Goal: Navigation & Orientation: Find specific page/section

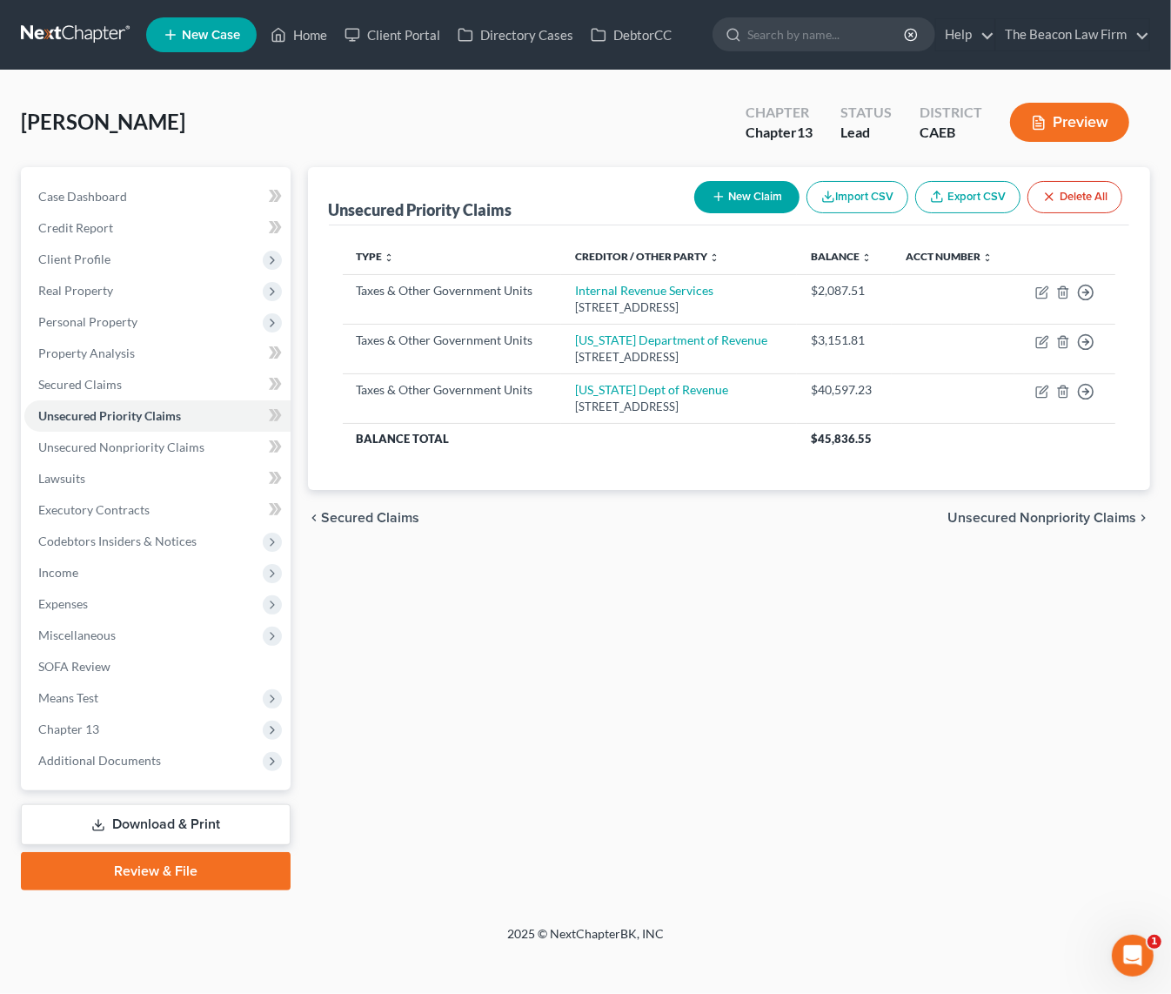
click at [90, 35] on link at bounding box center [76, 34] width 111 height 31
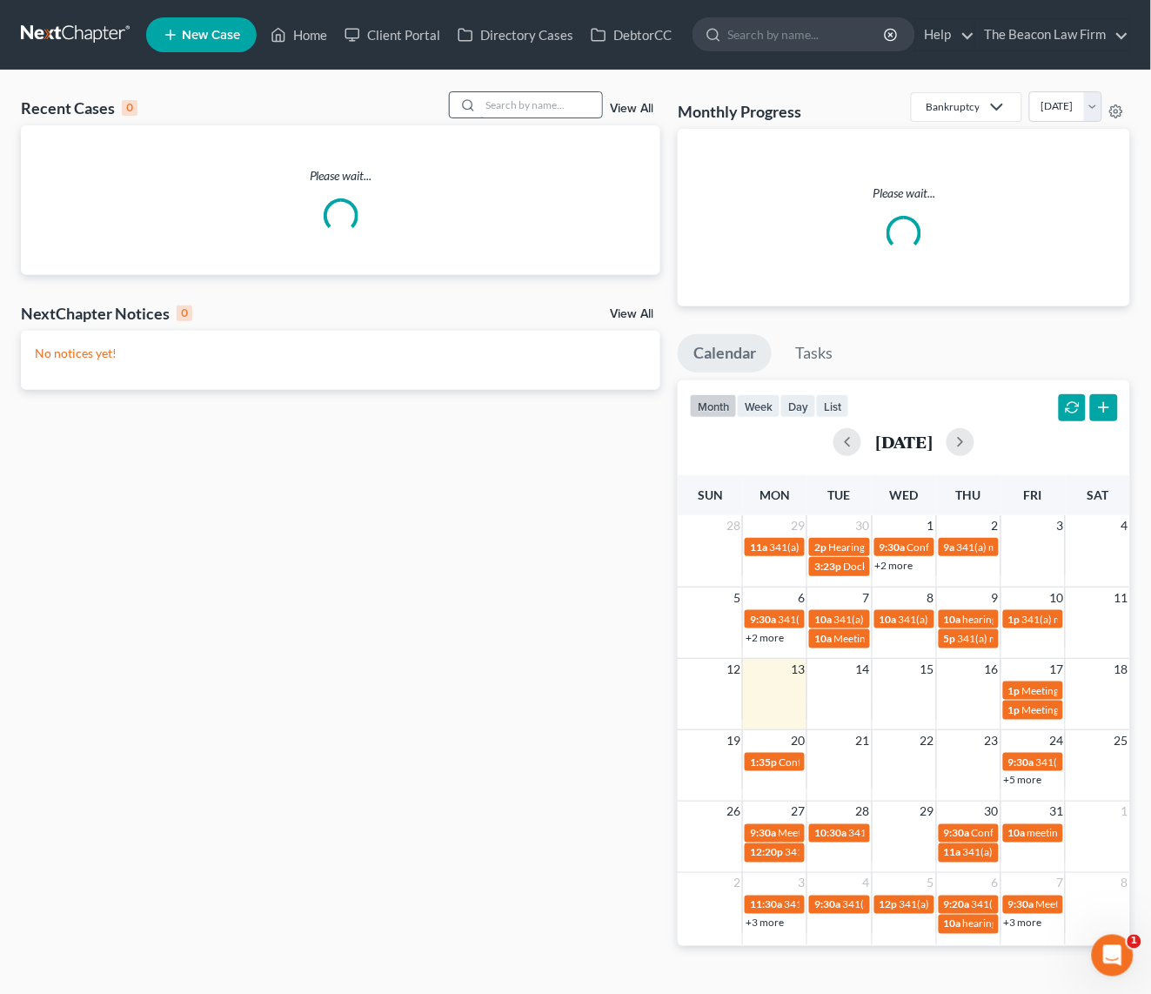
click at [533, 103] on input "search" at bounding box center [541, 104] width 122 height 25
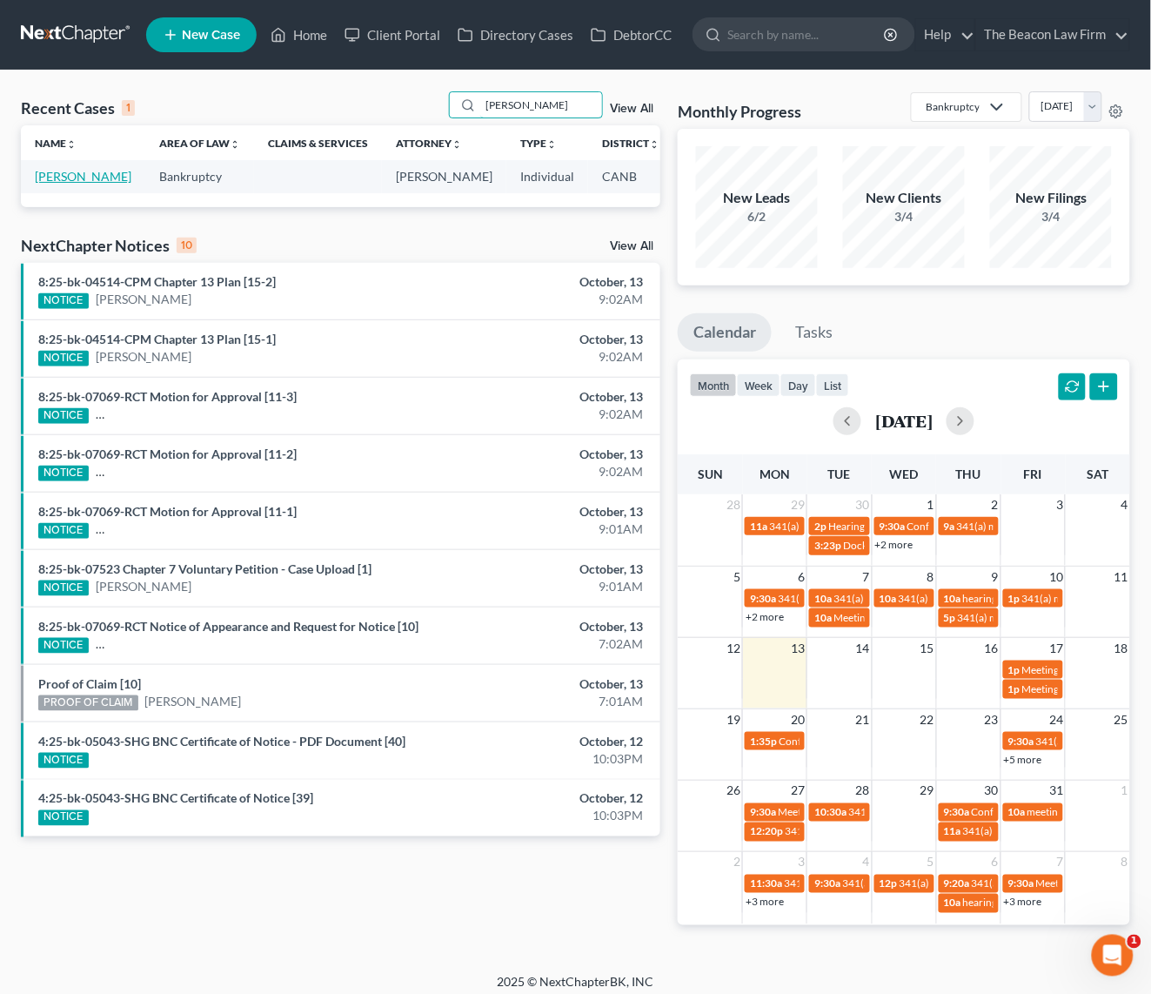
type input "mungaray"
click at [76, 177] on link "Mungaray, Kay" at bounding box center [83, 176] width 97 height 15
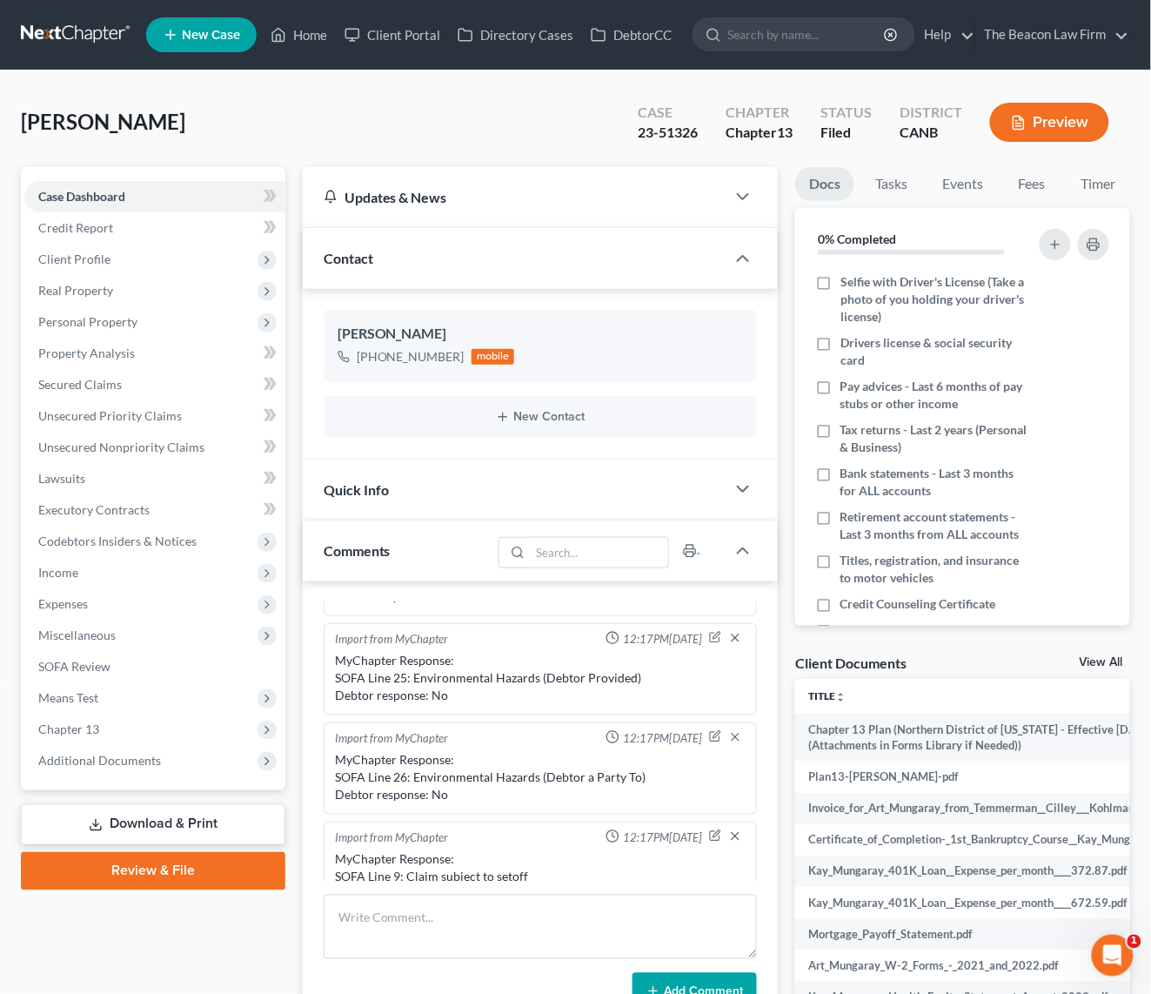
click at [63, 37] on link at bounding box center [76, 34] width 111 height 31
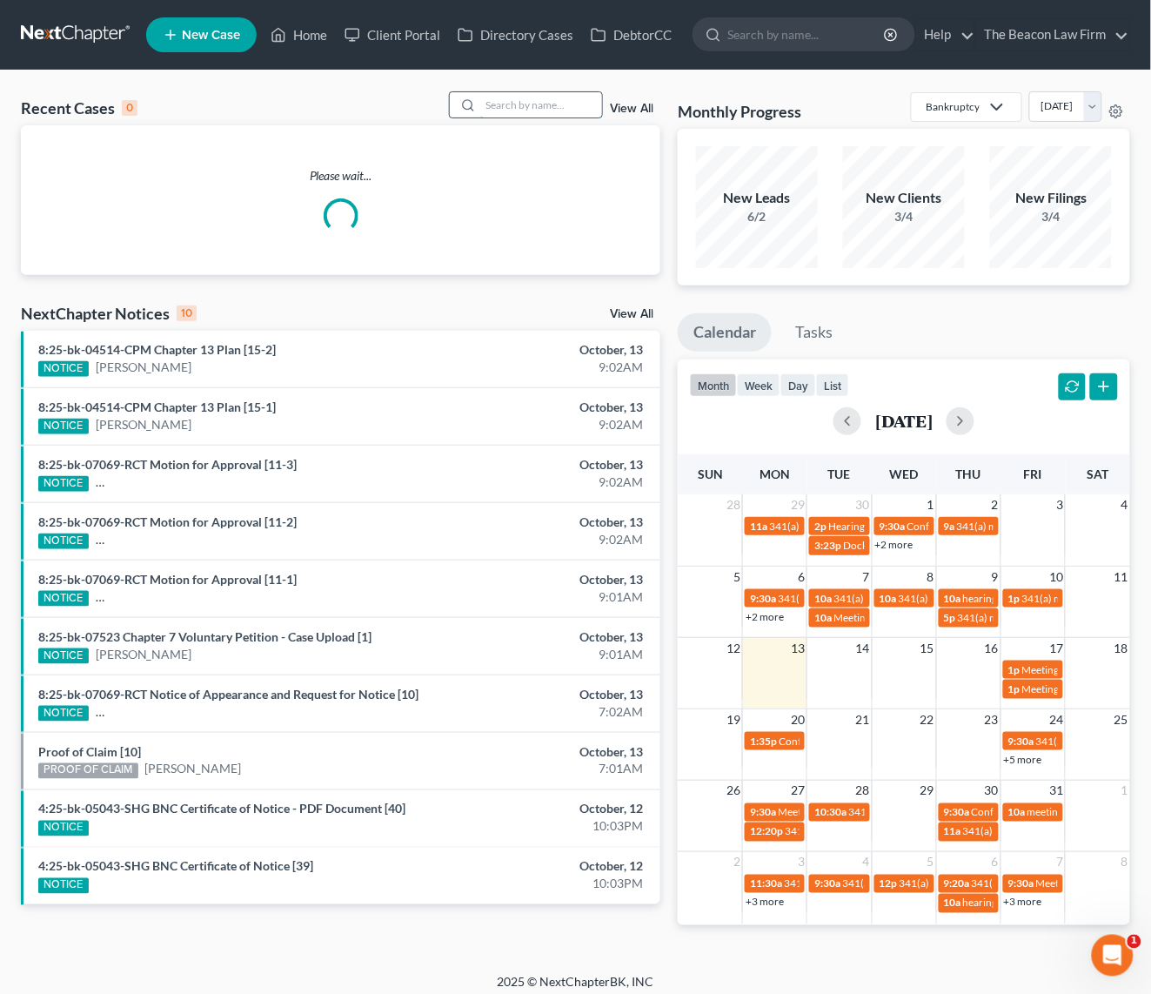
click at [507, 98] on input "search" at bounding box center [541, 104] width 122 height 25
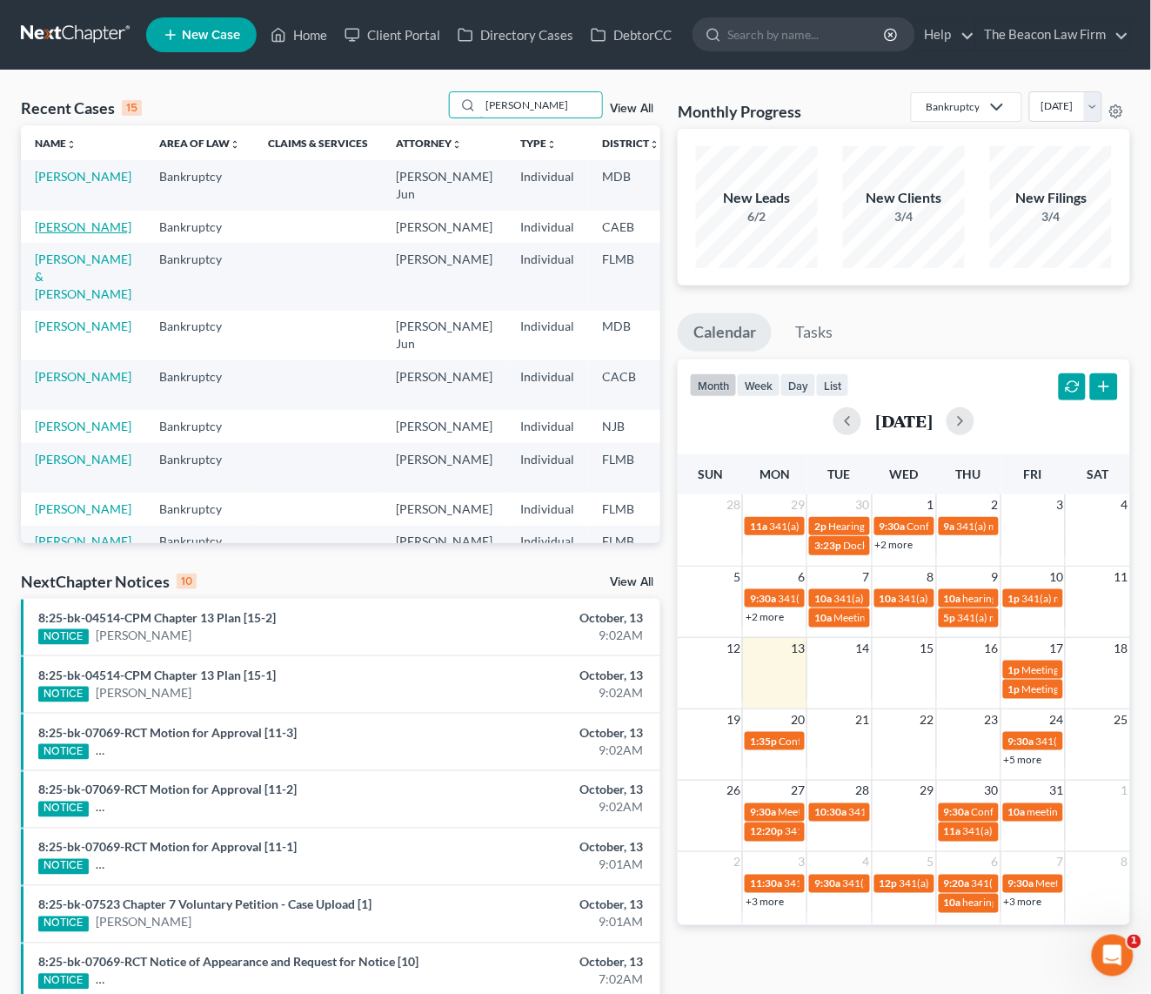
type input "kelly"
click at [51, 226] on link "Sivanthong, Kelly" at bounding box center [83, 226] width 97 height 15
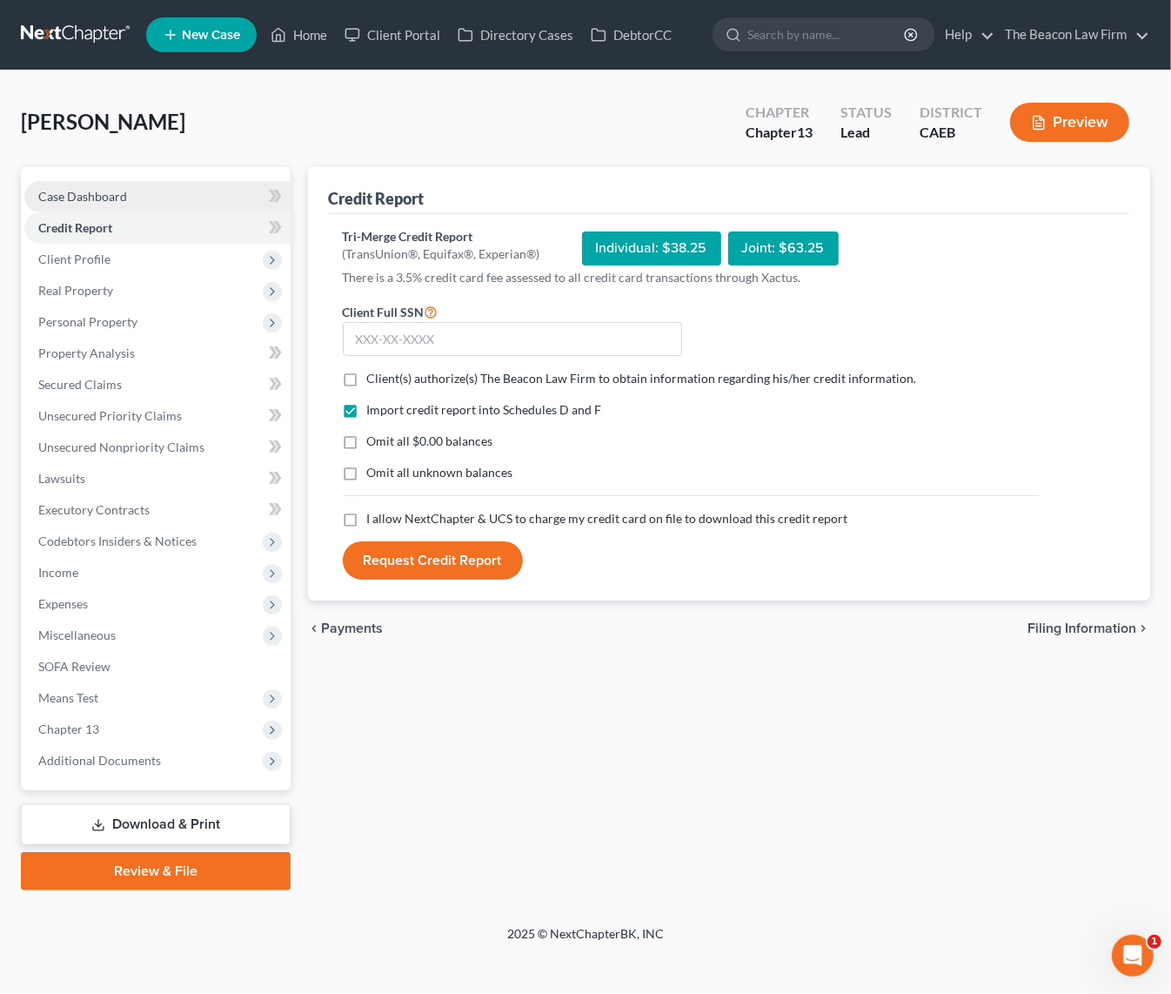
click at [98, 200] on span "Case Dashboard" at bounding box center [82, 196] width 89 height 15
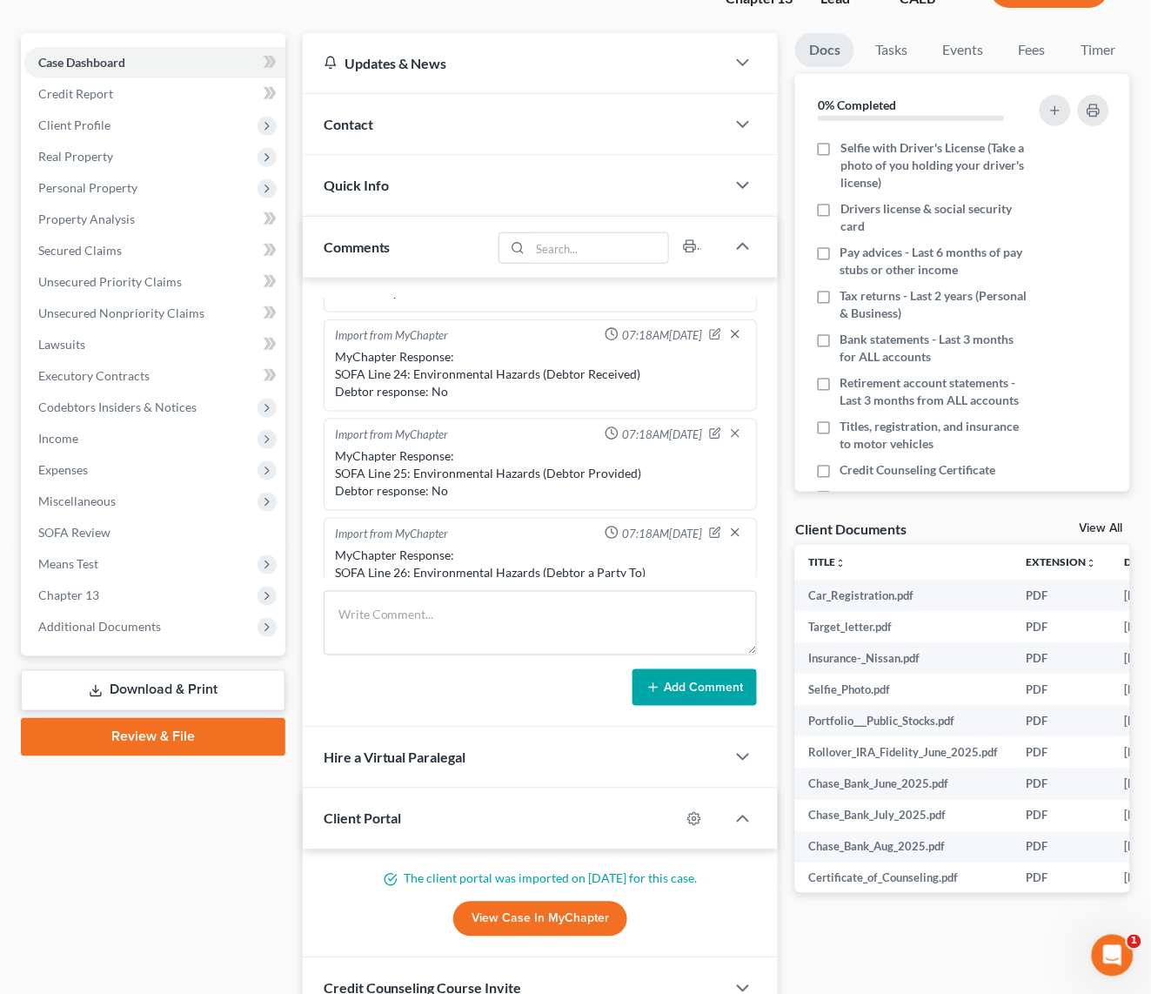
scroll to position [288, 0]
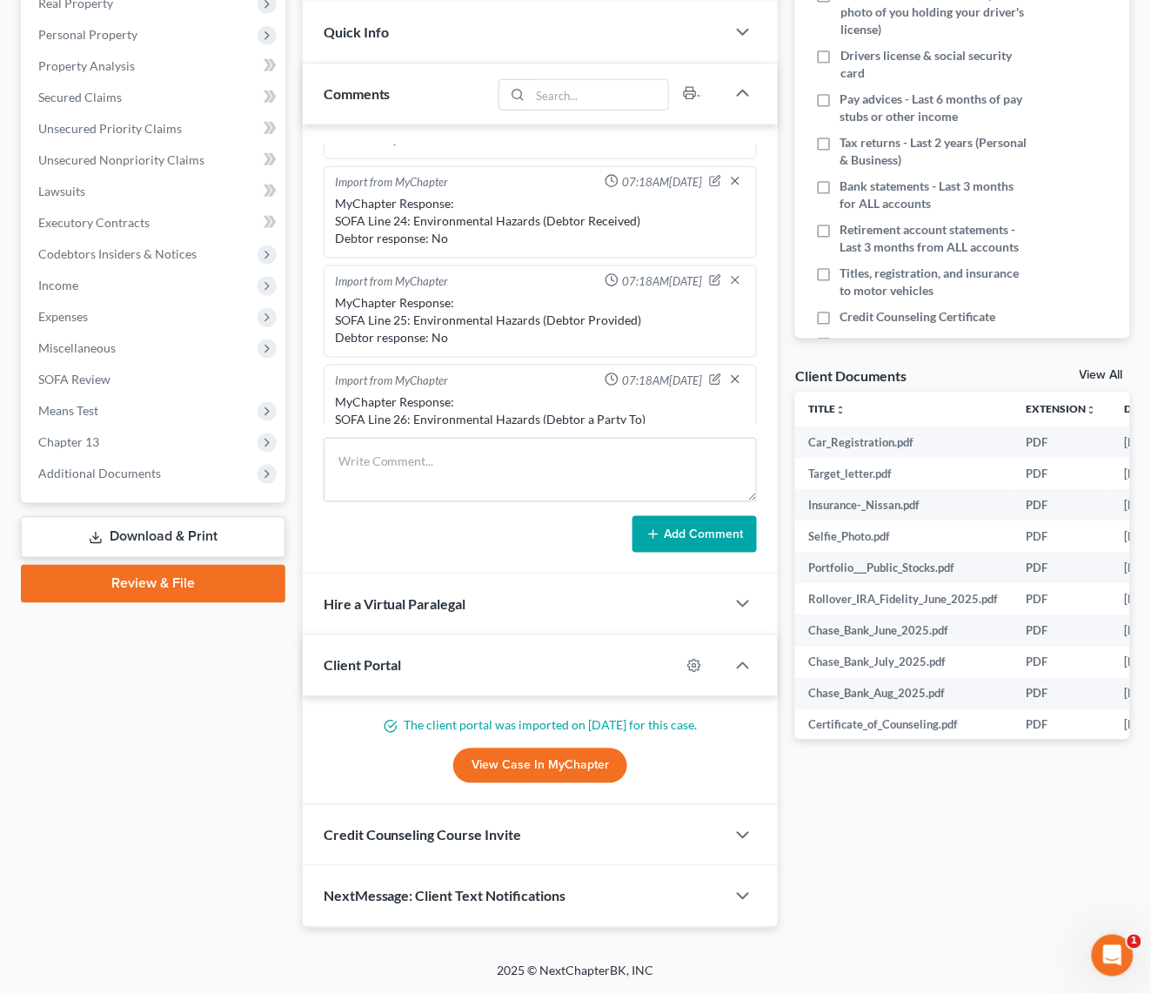
click at [551, 761] on link "View Case in MyChapter" at bounding box center [540, 765] width 174 height 35
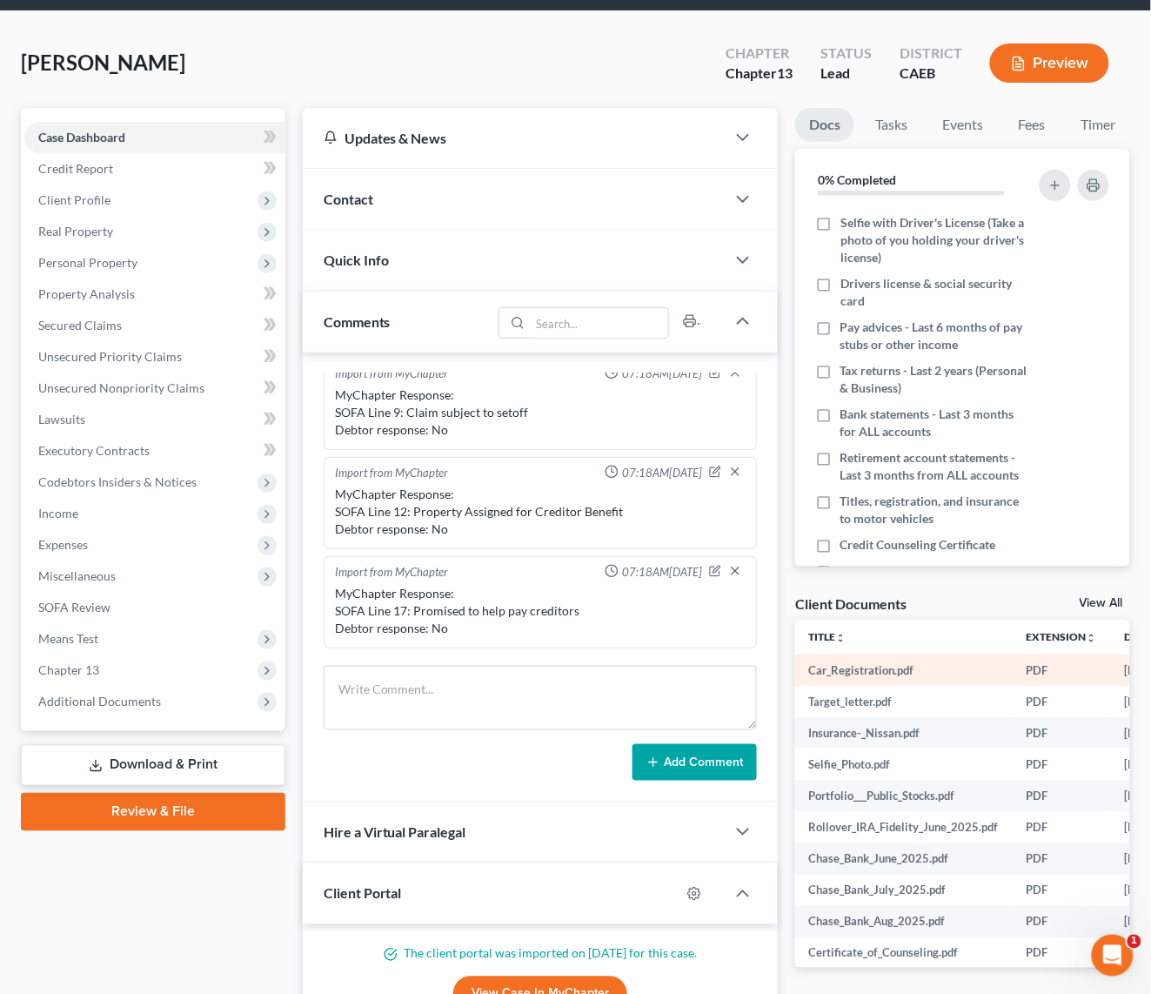
scroll to position [27, 0]
